Goal: Task Accomplishment & Management: Complete application form

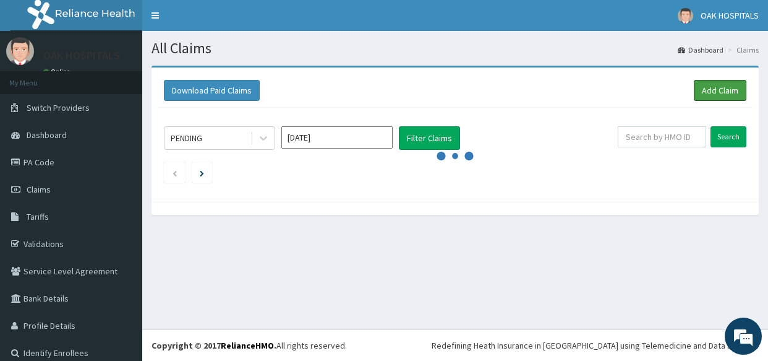
click at [706, 92] on link "Add Claim" at bounding box center [720, 90] width 53 height 21
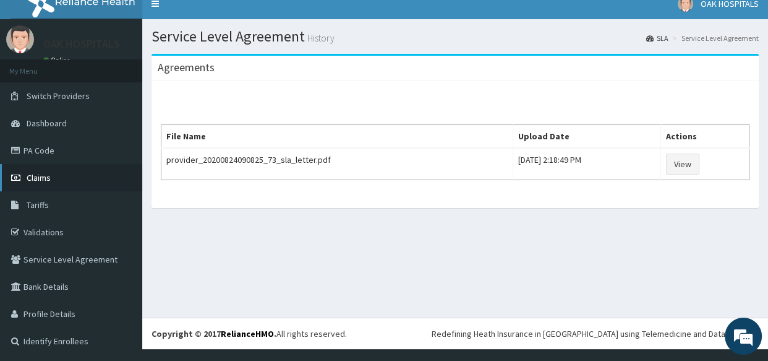
click at [58, 173] on link "Claims" at bounding box center [71, 177] width 142 height 27
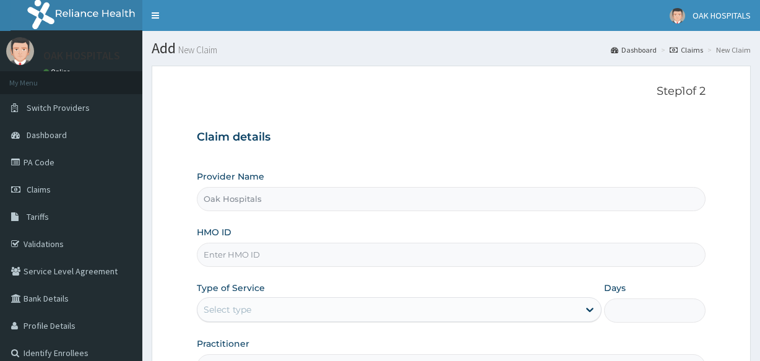
click at [231, 243] on input "HMO ID" at bounding box center [451, 255] width 508 height 24
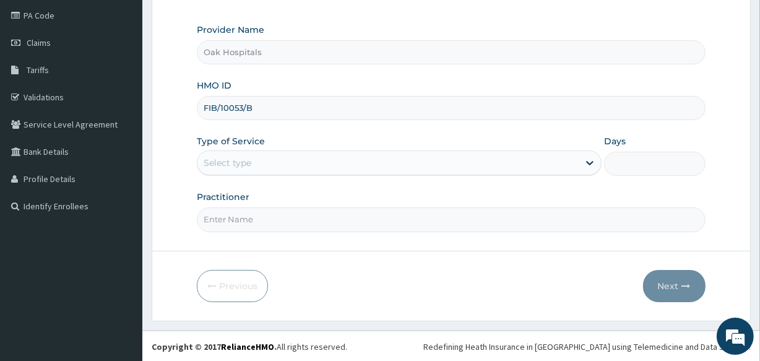
type input "FIB/10053/B"
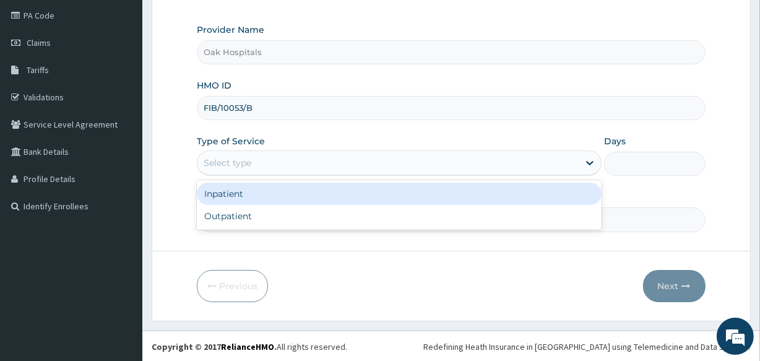
click at [375, 156] on div "Select type" at bounding box center [387, 163] width 381 height 20
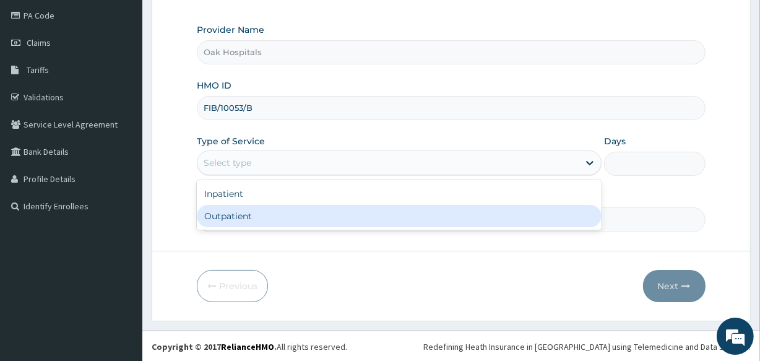
click at [306, 221] on div "Outpatient" at bounding box center [399, 216] width 405 height 22
type input "1"
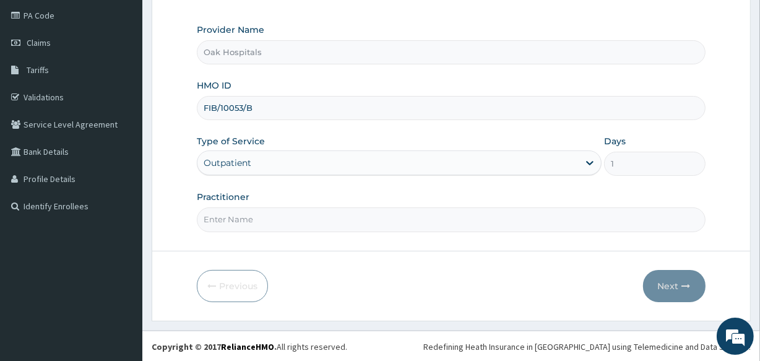
click at [275, 216] on input "Practitioner" at bounding box center [451, 219] width 508 height 24
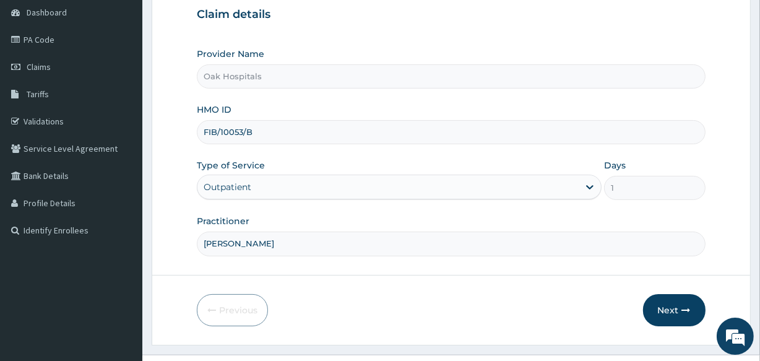
scroll to position [147, 0]
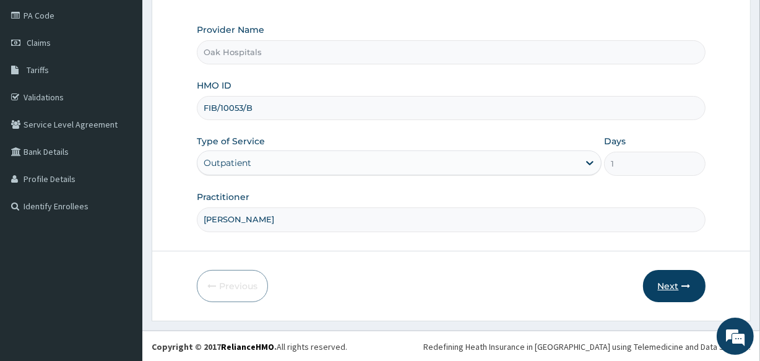
type input "[PERSON_NAME]"
click at [677, 282] on button "Next" at bounding box center [674, 286] width 62 height 32
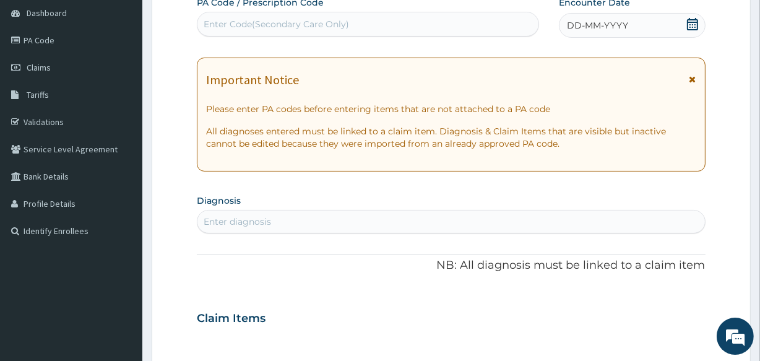
scroll to position [90, 0]
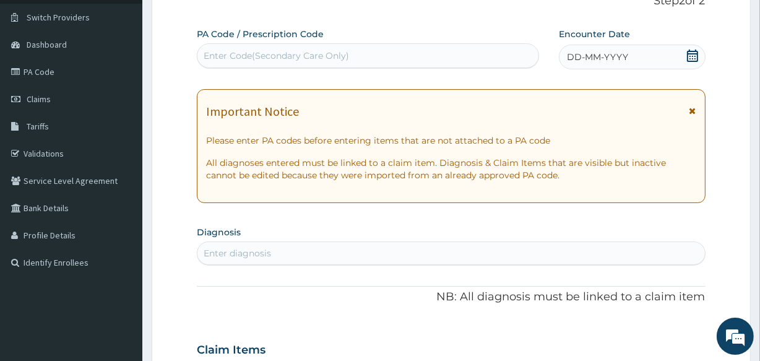
click at [259, 49] on div "Enter Code(Secondary Care Only)" at bounding box center [276, 55] width 145 height 12
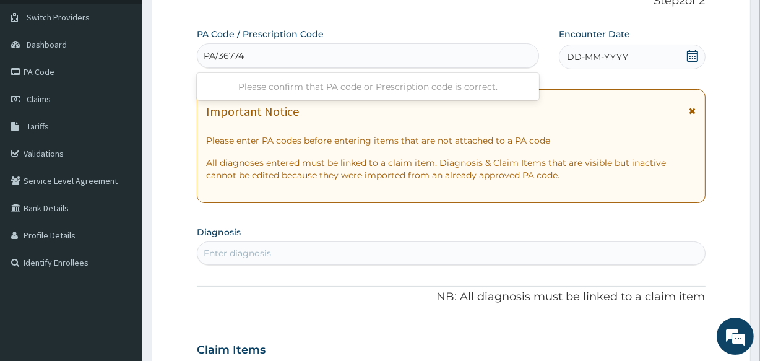
type input "PA/36774B"
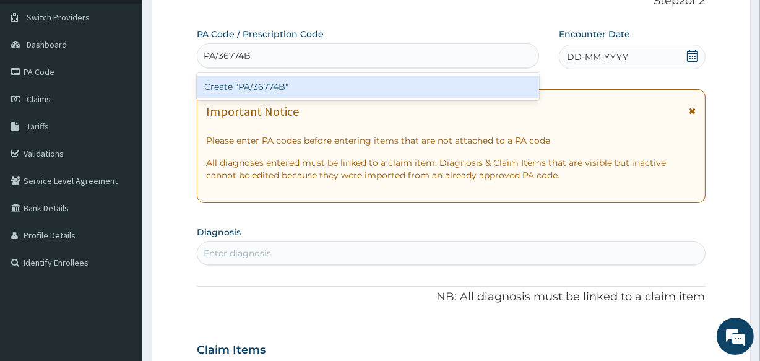
click at [319, 92] on div "Create "PA/36774B"" at bounding box center [367, 86] width 341 height 22
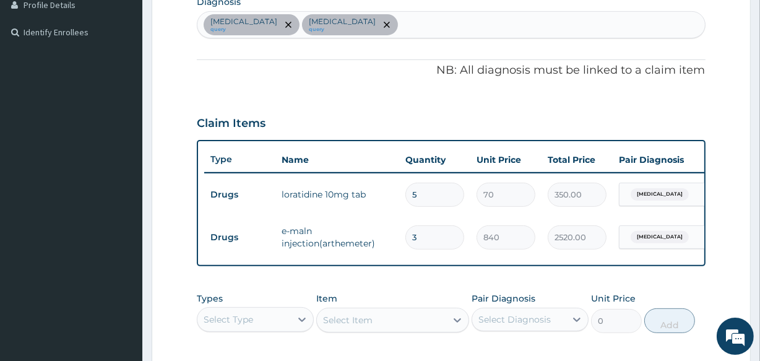
scroll to position [264, 0]
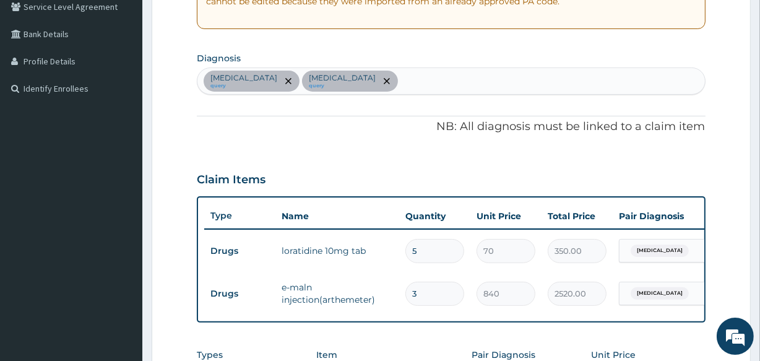
click at [362, 74] on div "[MEDICAL_DATA] query [MEDICAL_DATA] query" at bounding box center [450, 81] width 507 height 26
type input "SEPS"
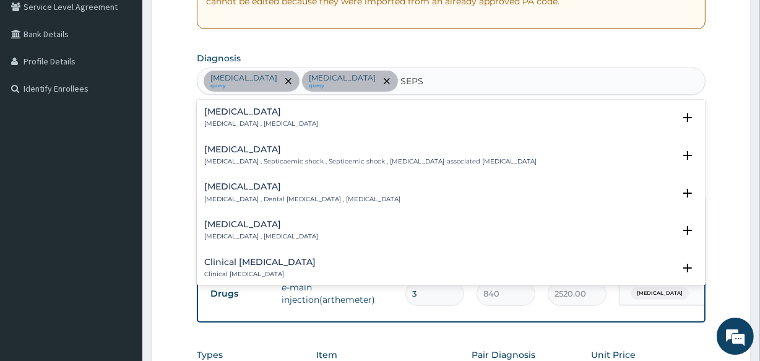
click at [234, 121] on p "[MEDICAL_DATA] , [MEDICAL_DATA]" at bounding box center [261, 123] width 114 height 9
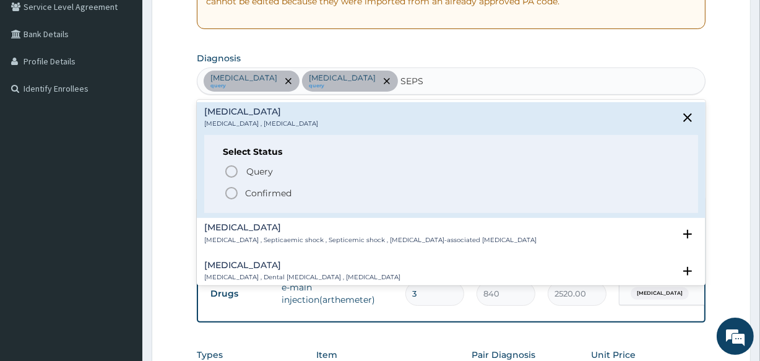
click at [243, 197] on span "Confirmed" at bounding box center [451, 193] width 455 height 15
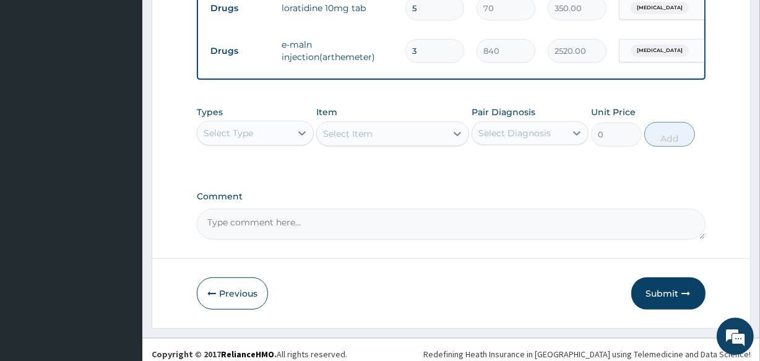
scroll to position [523, 0]
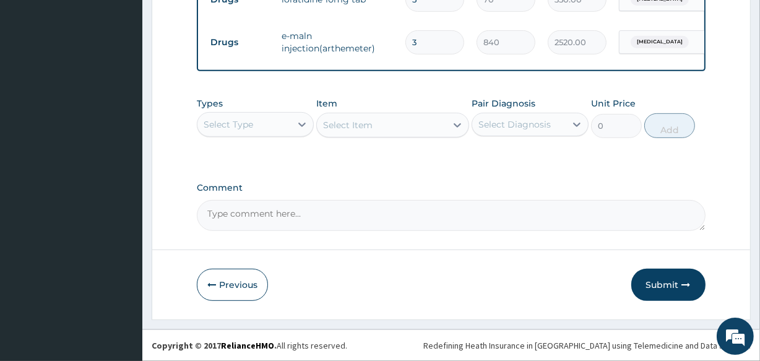
click at [247, 131] on div "Select Type" at bounding box center [243, 124] width 93 height 20
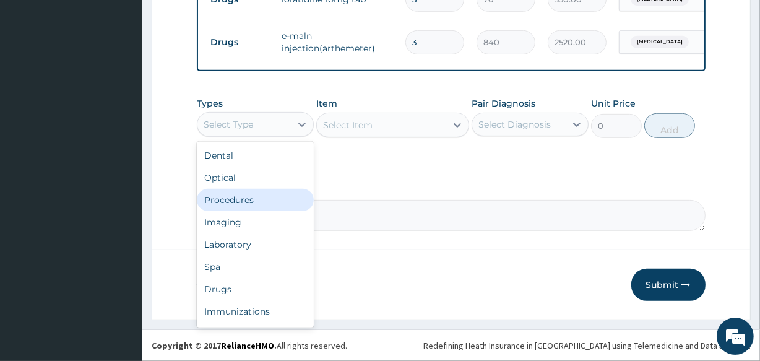
click at [243, 205] on div "Procedures" at bounding box center [255, 200] width 117 height 22
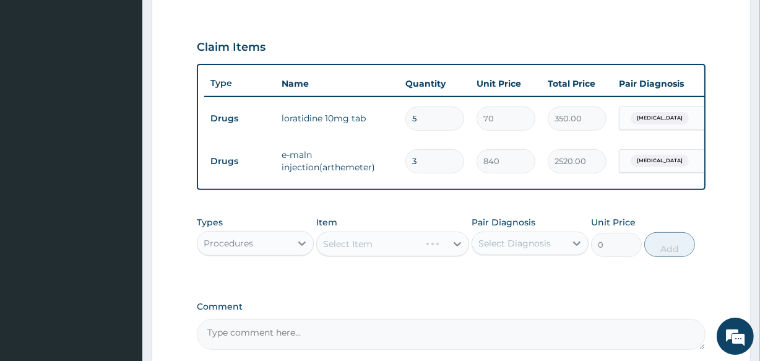
scroll to position [467, 0]
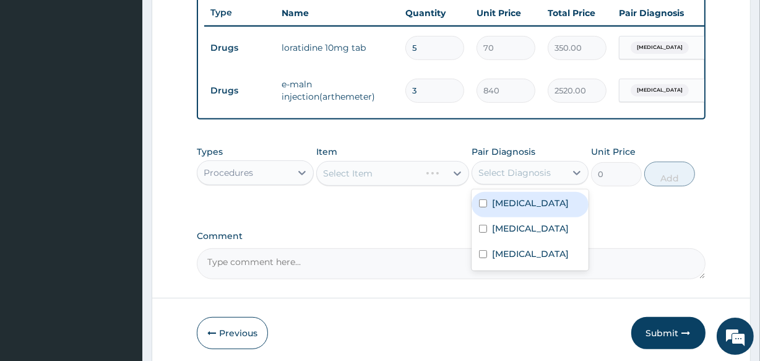
drag, startPoint x: 487, startPoint y: 191, endPoint x: 481, endPoint y: 208, distance: 19.2
click at [488, 186] on div "Pair Diagnosis option [MEDICAL_DATA] focused, 1 of 3. 3 results available. Use …" at bounding box center [529, 165] width 117 height 41
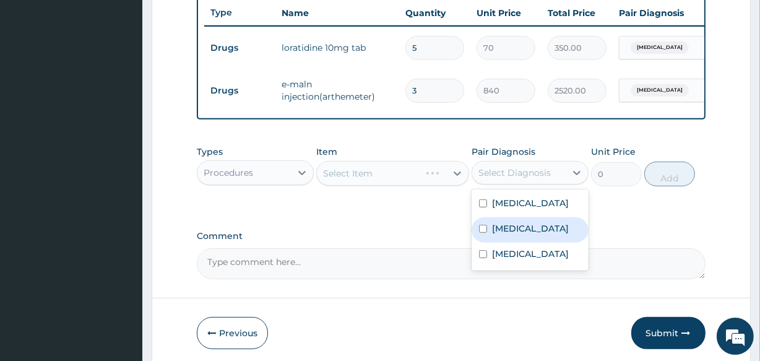
drag, startPoint x: 489, startPoint y: 235, endPoint x: 436, endPoint y: 191, distance: 69.0
click at [489, 235] on div "[MEDICAL_DATA]" at bounding box center [529, 229] width 117 height 25
checkbox input "true"
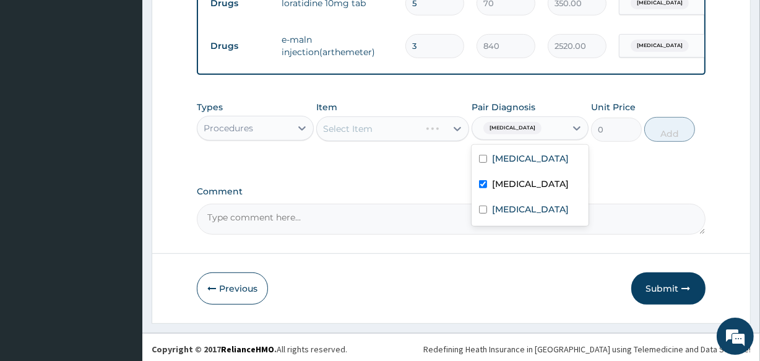
scroll to position [523, 0]
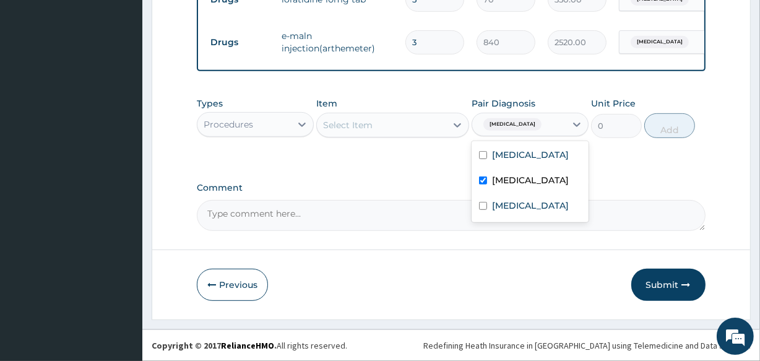
click at [399, 129] on div "Select Item" at bounding box center [381, 125] width 129 height 20
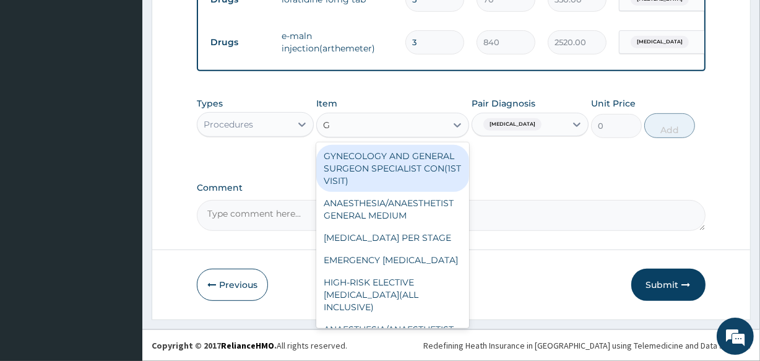
type input "GP"
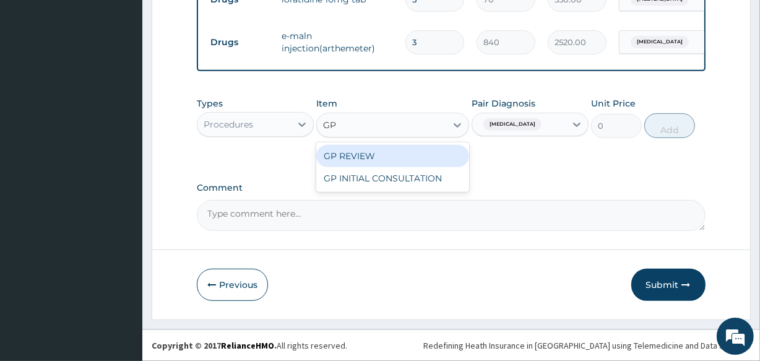
click at [390, 178] on div "GP INITIAL CONSULTATION" at bounding box center [392, 178] width 152 height 22
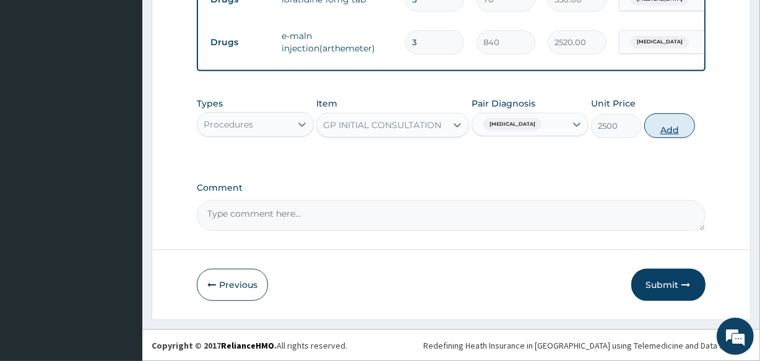
click at [659, 126] on button "Add" at bounding box center [669, 125] width 51 height 25
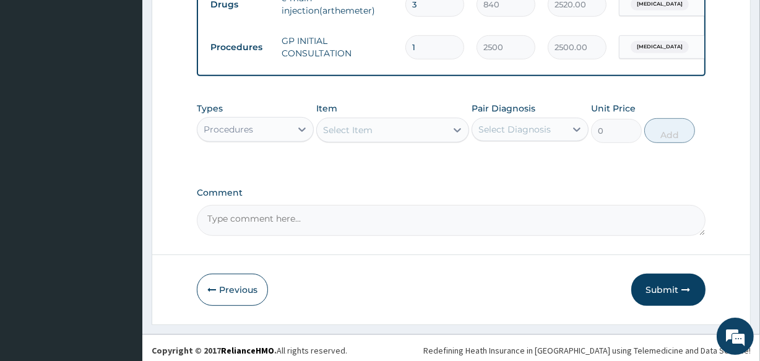
scroll to position [566, 0]
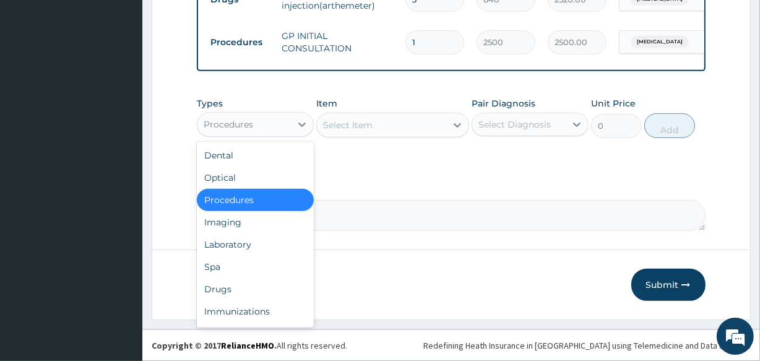
drag, startPoint x: 261, startPoint y: 119, endPoint x: 231, endPoint y: 239, distance: 123.6
click at [244, 137] on div "option Procedures, selected. option Procedures selected, 3 of 10. 10 results av…" at bounding box center [255, 124] width 117 height 25
click at [230, 242] on div "Laboratory" at bounding box center [255, 244] width 117 height 22
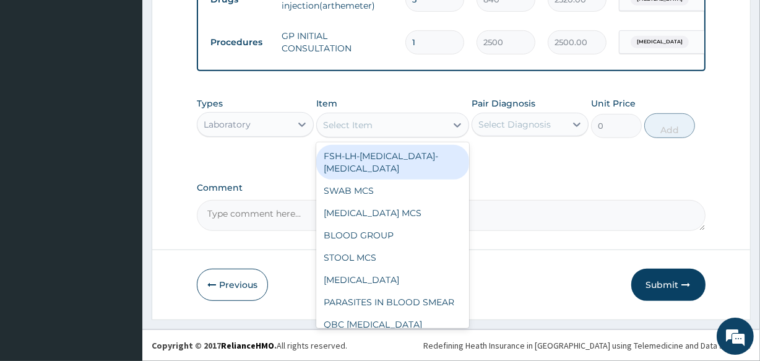
click at [367, 128] on div "Select Item" at bounding box center [347, 125] width 49 height 12
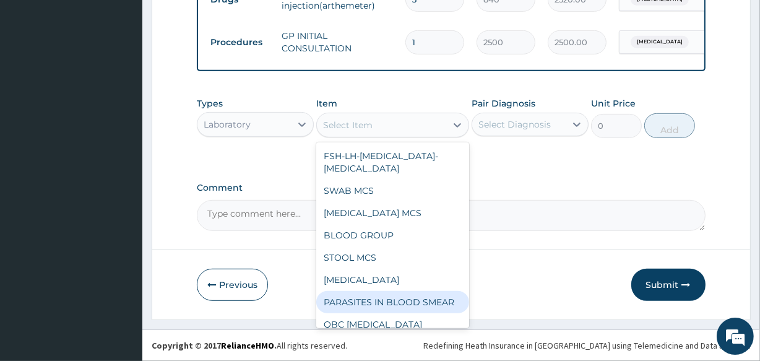
click at [373, 296] on div "PARASITES IN BLOOD SMEAR" at bounding box center [392, 302] width 152 height 22
type input "1500"
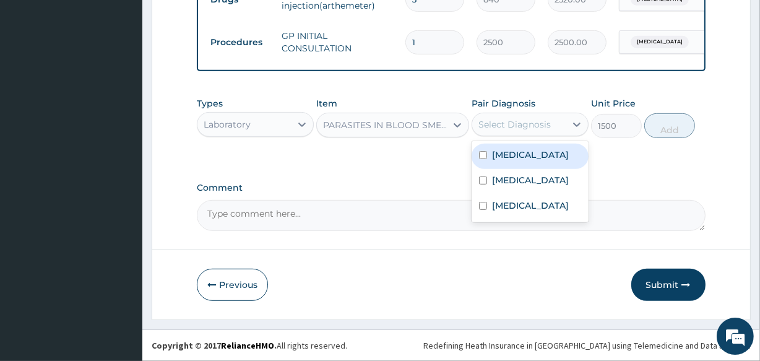
click at [525, 129] on div "Select Diagnosis" at bounding box center [514, 124] width 72 height 12
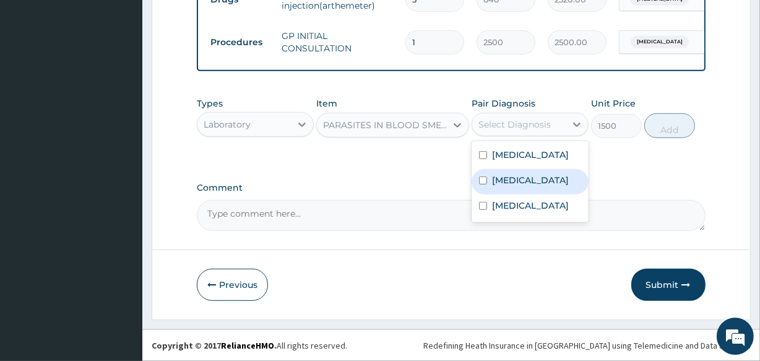
click at [502, 179] on label "[MEDICAL_DATA]" at bounding box center [530, 180] width 77 height 12
checkbox input "true"
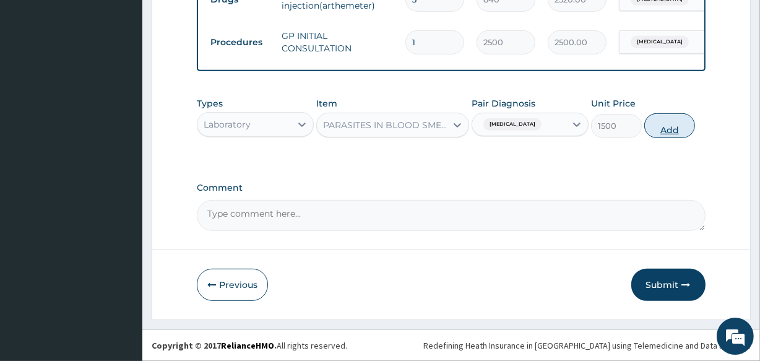
click at [686, 130] on button "Add" at bounding box center [669, 125] width 51 height 25
type input "0"
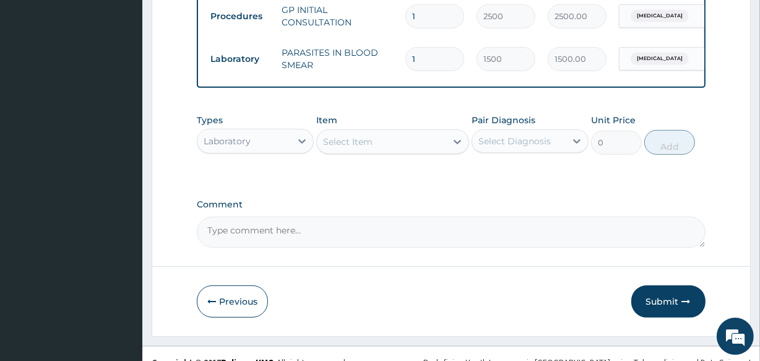
scroll to position [609, 0]
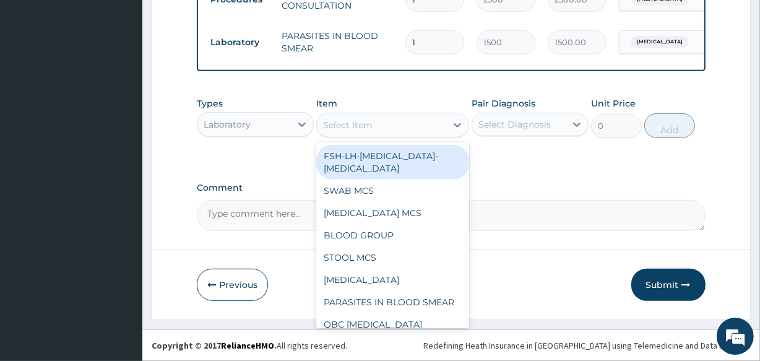
click at [370, 119] on div "Select Item" at bounding box center [347, 125] width 49 height 12
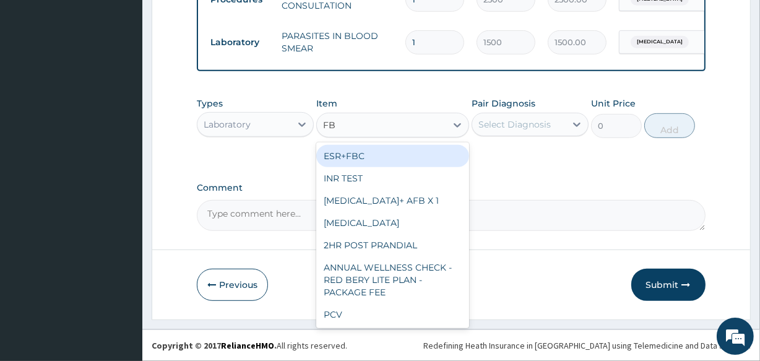
type input "FBC"
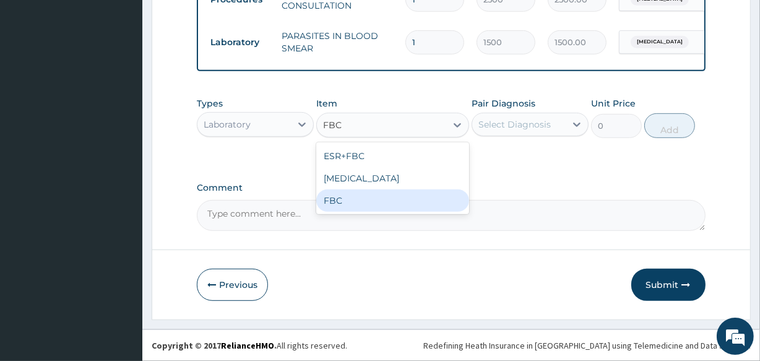
click at [342, 199] on div "FBC" at bounding box center [392, 200] width 152 height 22
type input "2500"
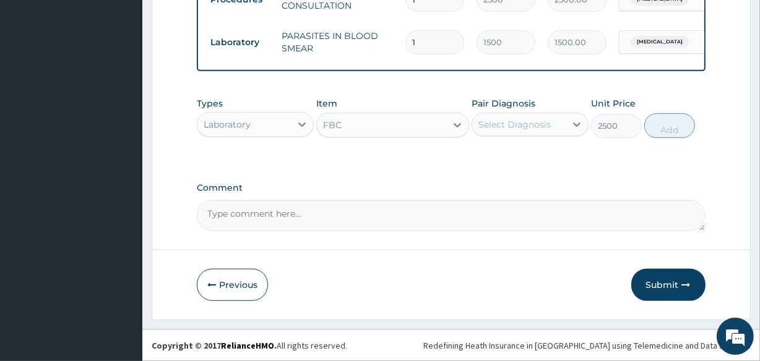
click at [517, 124] on div "Select Diagnosis" at bounding box center [514, 124] width 72 height 12
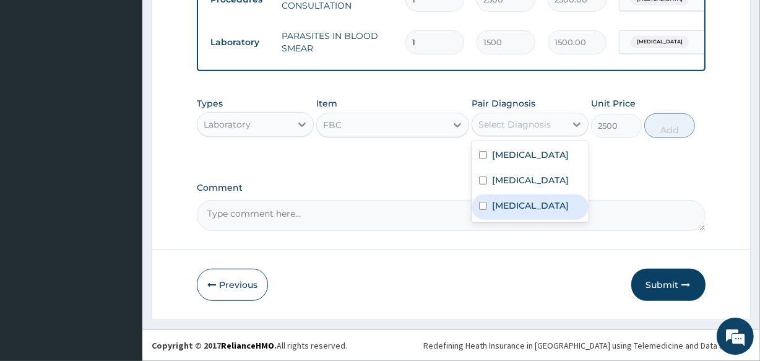
click at [487, 199] on div "[MEDICAL_DATA]" at bounding box center [529, 206] width 117 height 25
checkbox input "true"
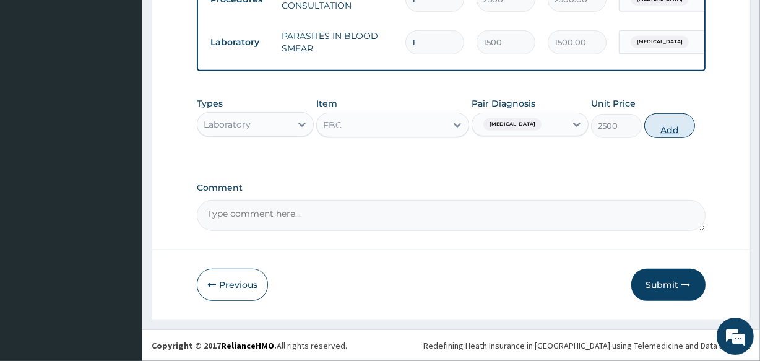
click at [671, 117] on button "Add" at bounding box center [669, 125] width 51 height 25
type input "0"
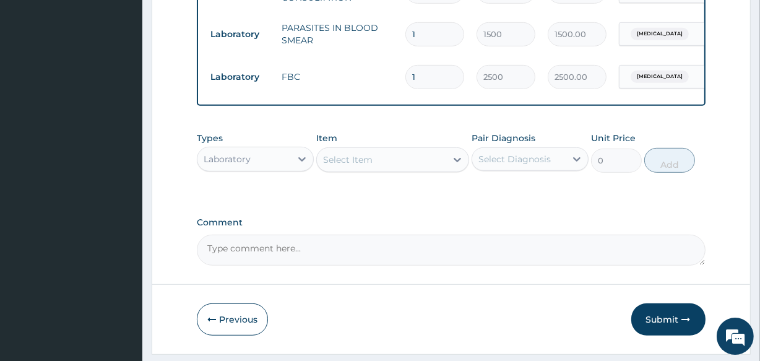
click at [247, 165] on div "Laboratory" at bounding box center [227, 159] width 47 height 12
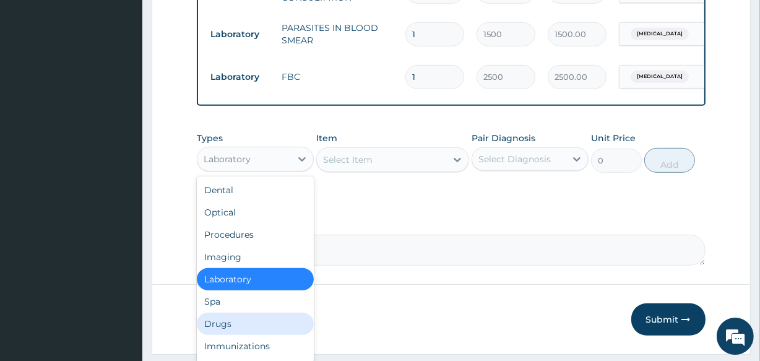
click at [231, 335] on div "Drugs" at bounding box center [255, 323] width 117 height 22
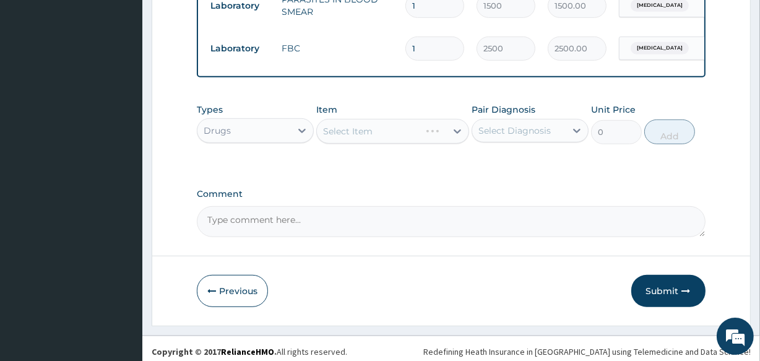
scroll to position [652, 0]
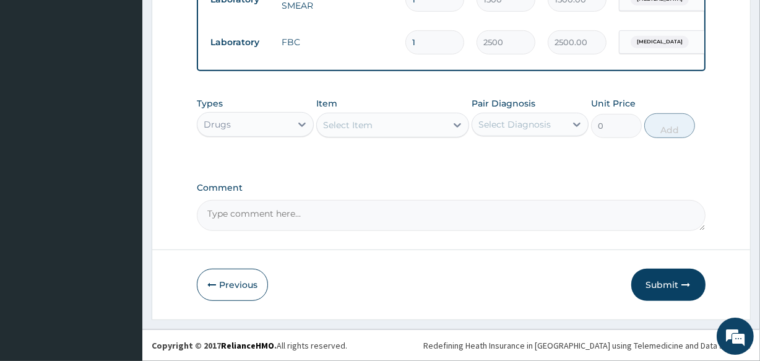
click at [417, 126] on div "Select Item" at bounding box center [381, 125] width 129 height 20
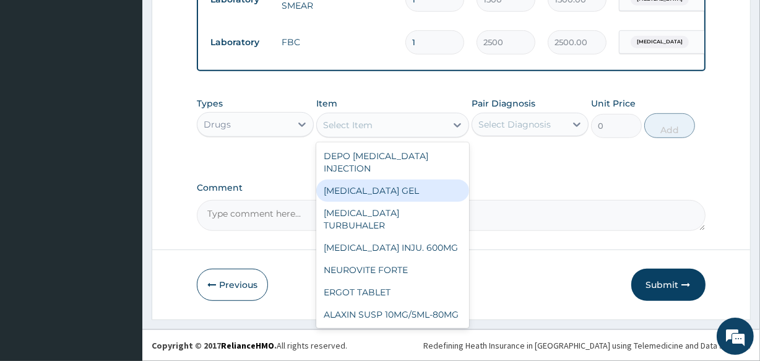
drag, startPoint x: 157, startPoint y: 126, endPoint x: 216, endPoint y: 168, distance: 72.8
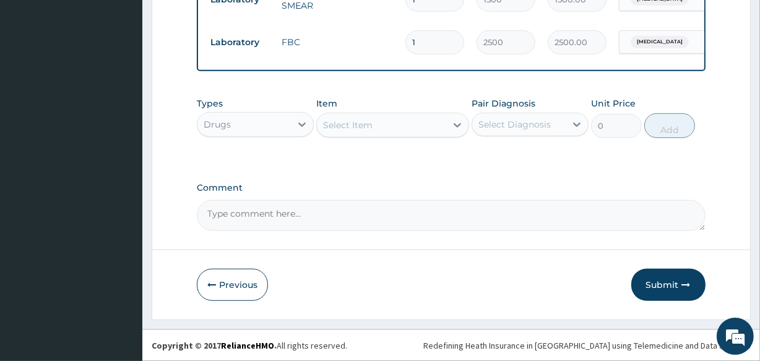
click at [379, 130] on div "Select Item" at bounding box center [381, 125] width 129 height 20
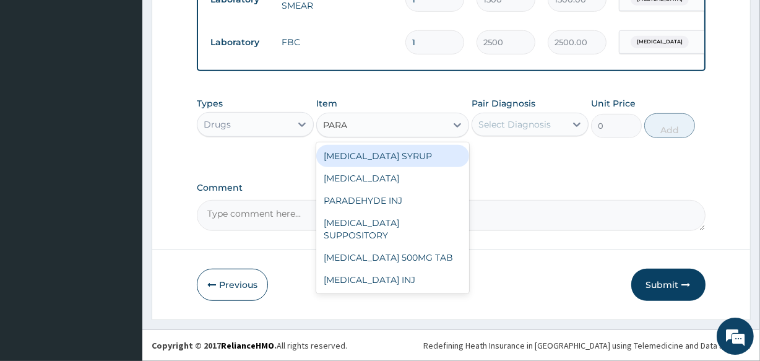
type input "PARAC"
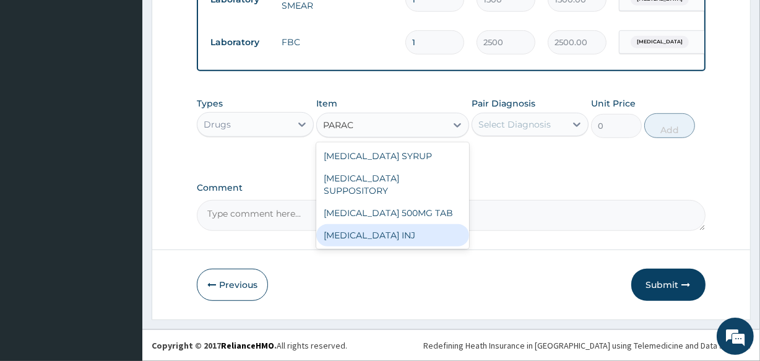
click at [377, 233] on div "[MEDICAL_DATA] INJ" at bounding box center [392, 235] width 152 height 22
type input "210"
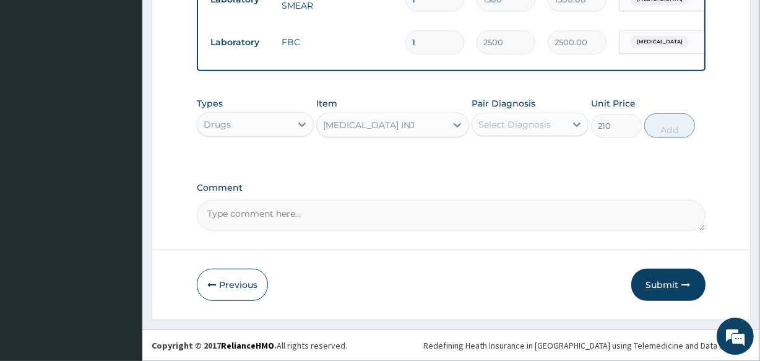
click at [556, 129] on div "Select Diagnosis" at bounding box center [518, 124] width 93 height 20
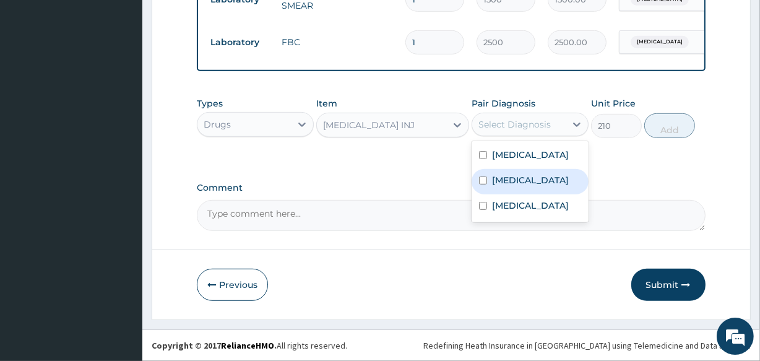
click at [529, 178] on div "[MEDICAL_DATA]" at bounding box center [529, 181] width 117 height 25
checkbox input "true"
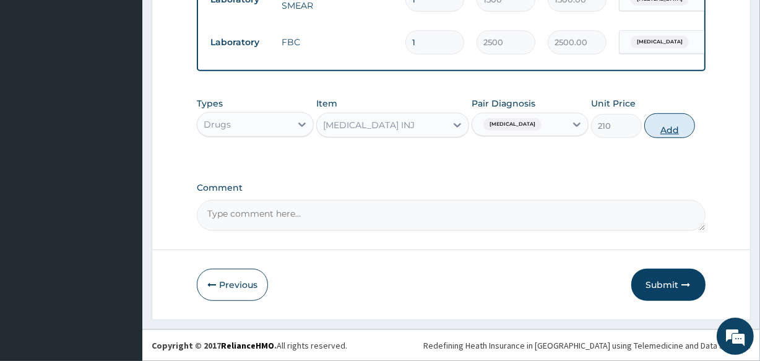
click at [662, 124] on button "Add" at bounding box center [669, 125] width 51 height 25
type input "0"
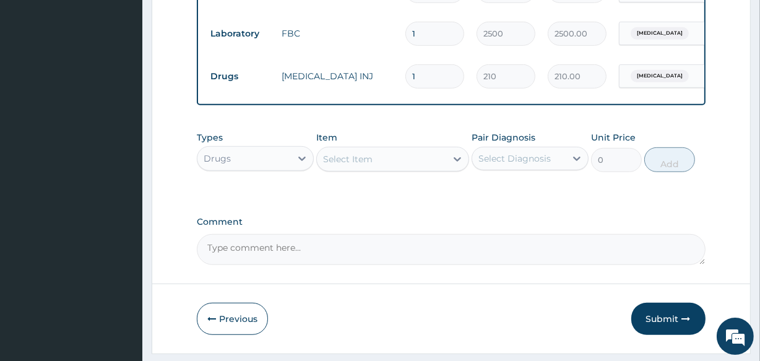
type input "2"
type input "420.00"
type input "3"
type input "630.00"
type input "4"
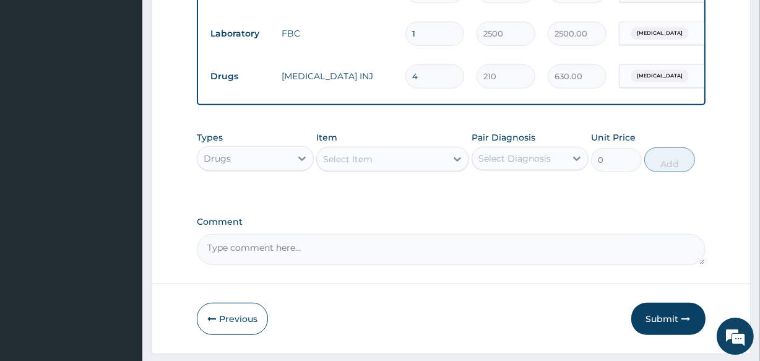
type input "840.00"
click at [419, 165] on div "Select Item" at bounding box center [381, 159] width 129 height 20
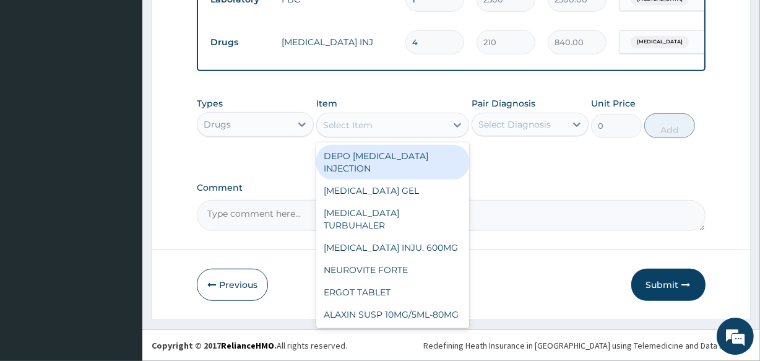
scroll to position [695, 0]
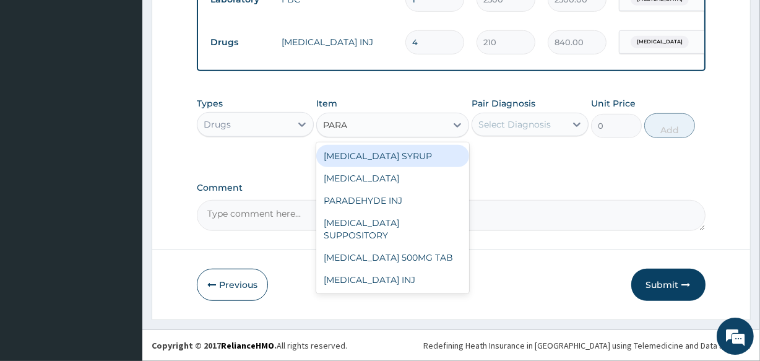
type input "PARAC"
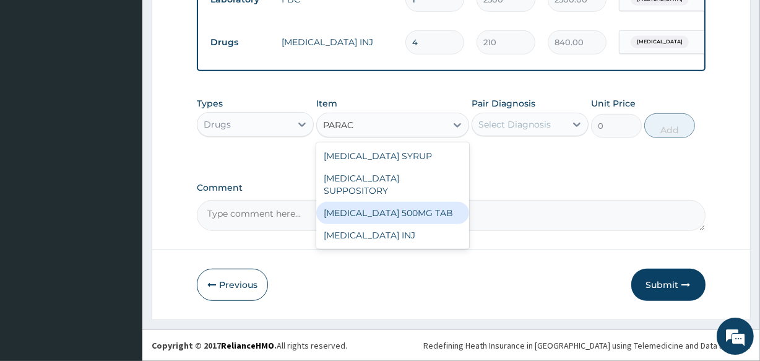
click at [423, 207] on div "[MEDICAL_DATA] 500MG TAB" at bounding box center [392, 213] width 152 height 22
type input "14"
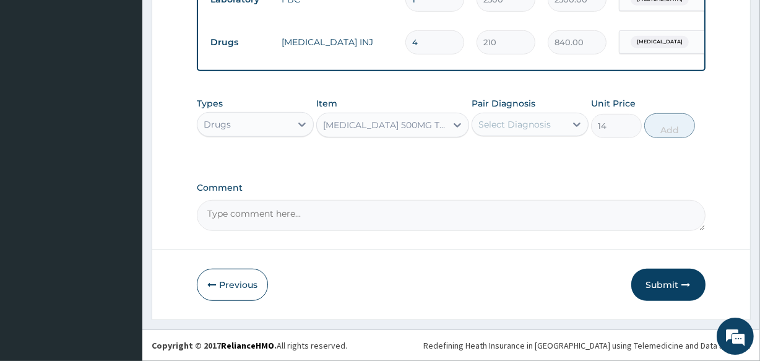
drag, startPoint x: 567, startPoint y: 122, endPoint x: 554, endPoint y: 139, distance: 20.7
click at [565, 126] on div at bounding box center [576, 124] width 22 height 22
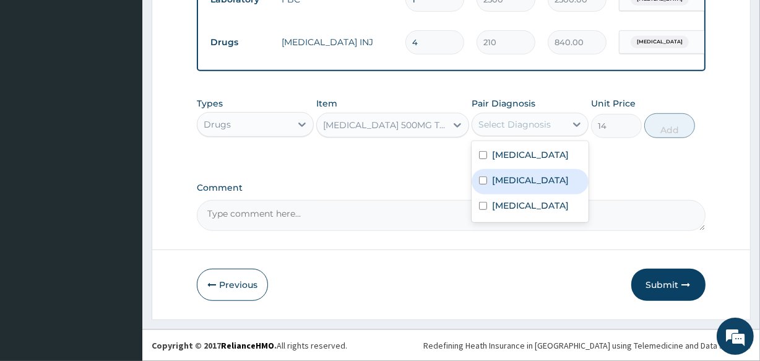
click at [510, 181] on label "[MEDICAL_DATA]" at bounding box center [530, 180] width 77 height 12
checkbox input "true"
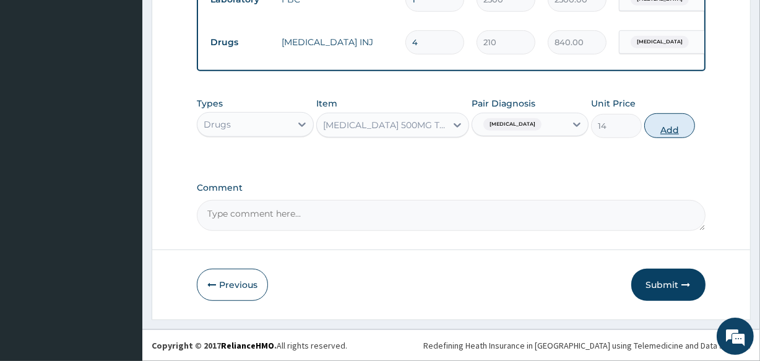
click at [676, 128] on button "Add" at bounding box center [669, 125] width 51 height 25
type input "0"
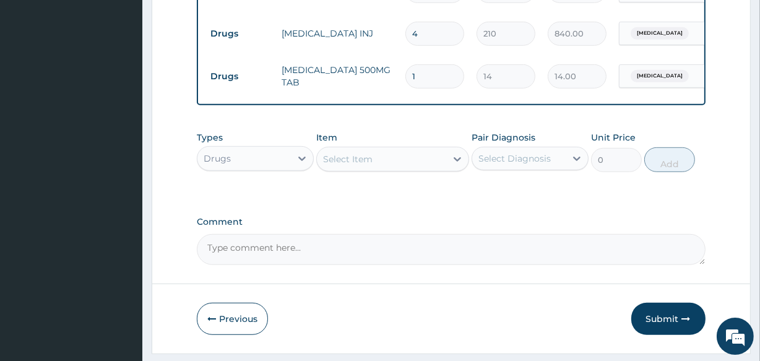
click at [420, 80] on input "1" at bounding box center [434, 76] width 59 height 24
type input "18"
type input "252.00"
type input "18"
drag, startPoint x: 667, startPoint y: 131, endPoint x: 667, endPoint y: 140, distance: 9.3
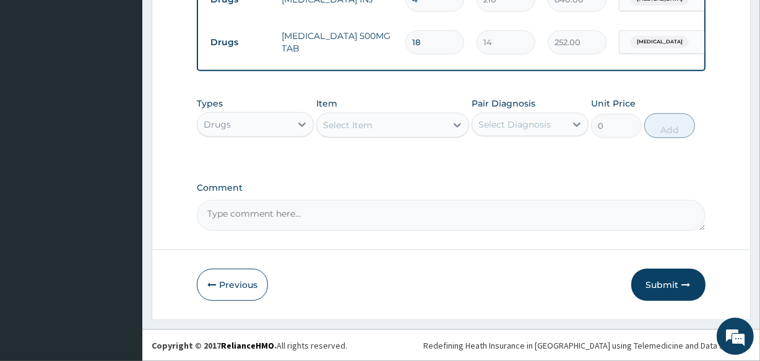
scroll to position [738, 0]
click at [671, 281] on button "Submit" at bounding box center [668, 284] width 74 height 32
